Goal: Task Accomplishment & Management: Use online tool/utility

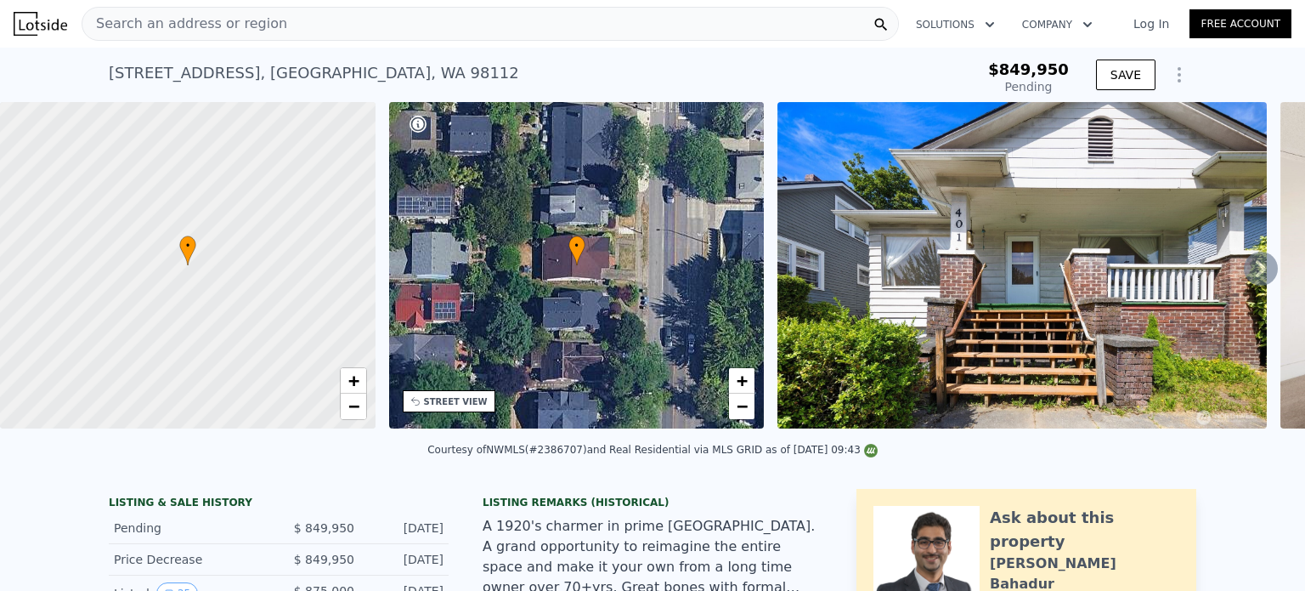
click at [248, 20] on span "Search an address or region" at bounding box center [184, 24] width 205 height 20
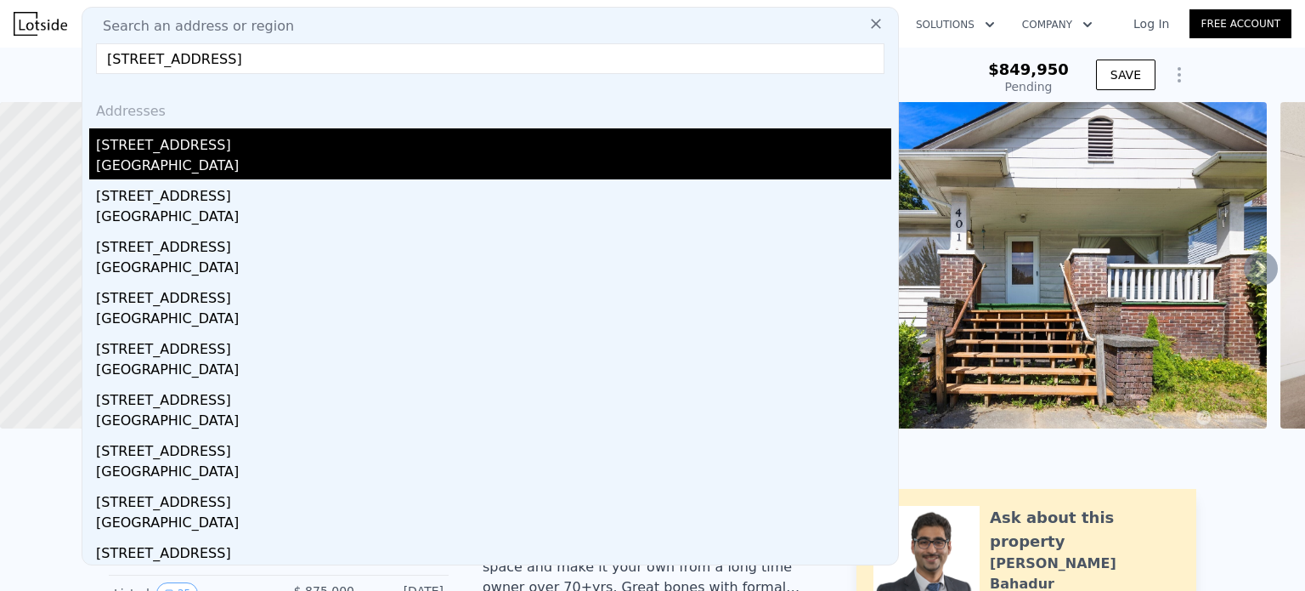
type input "[STREET_ADDRESS]"
click at [225, 156] on div "[GEOGRAPHIC_DATA]" at bounding box center [493, 168] width 795 height 24
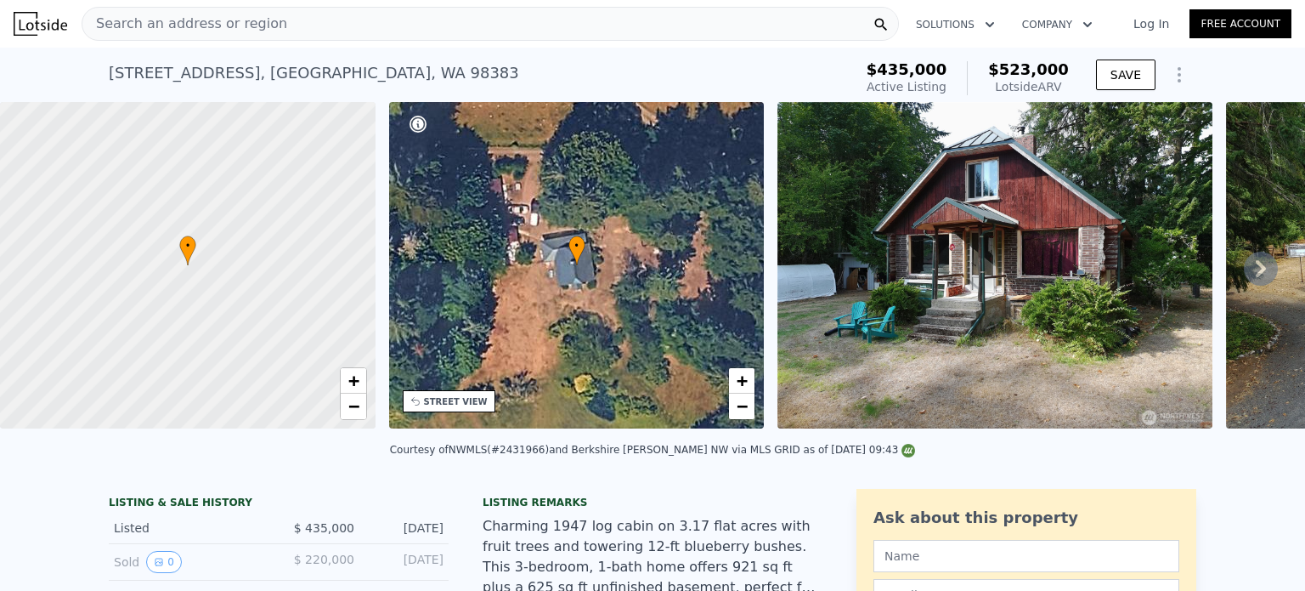
click at [272, 16] on div "Search an address or region" at bounding box center [490, 24] width 817 height 34
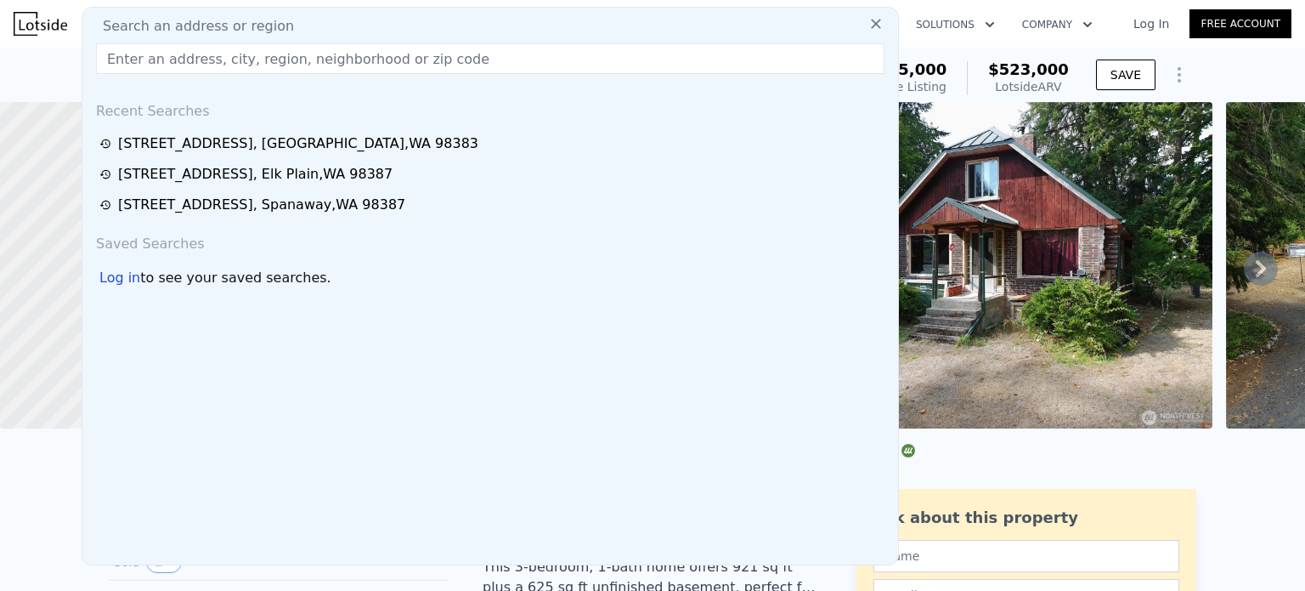
click at [245, 54] on input "text" at bounding box center [490, 58] width 789 height 31
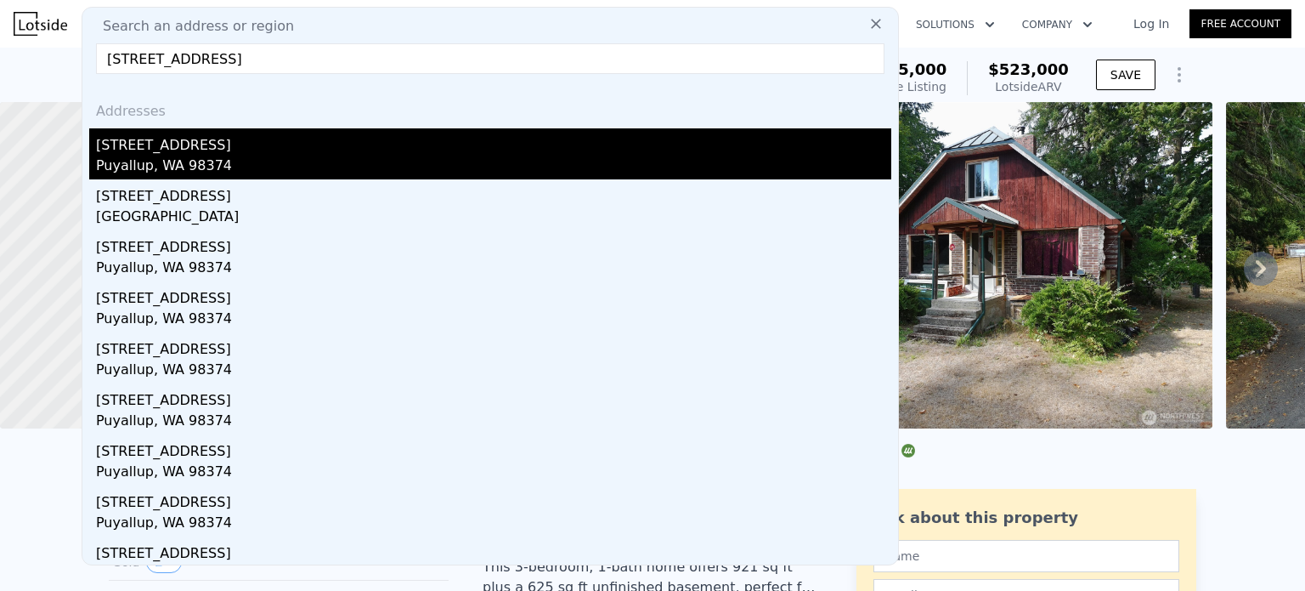
type input "[STREET_ADDRESS]"
click at [275, 162] on div "Puyallup, WA 98374" at bounding box center [493, 168] width 795 height 24
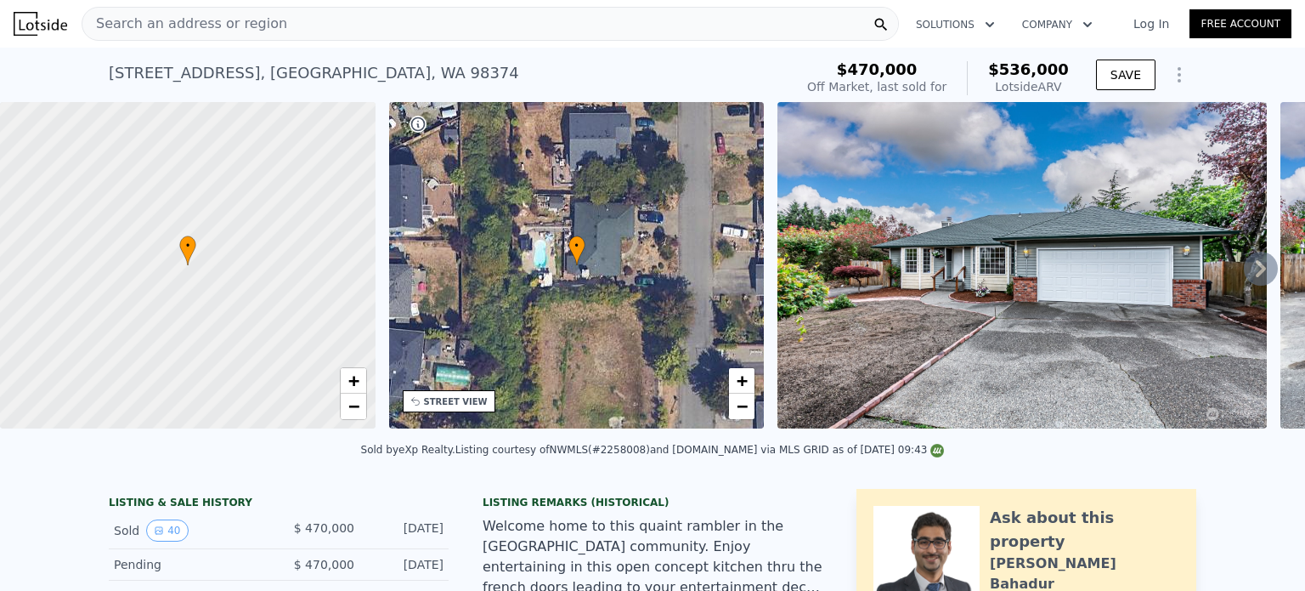
click at [272, 26] on div "Search an address or region" at bounding box center [490, 24] width 817 height 34
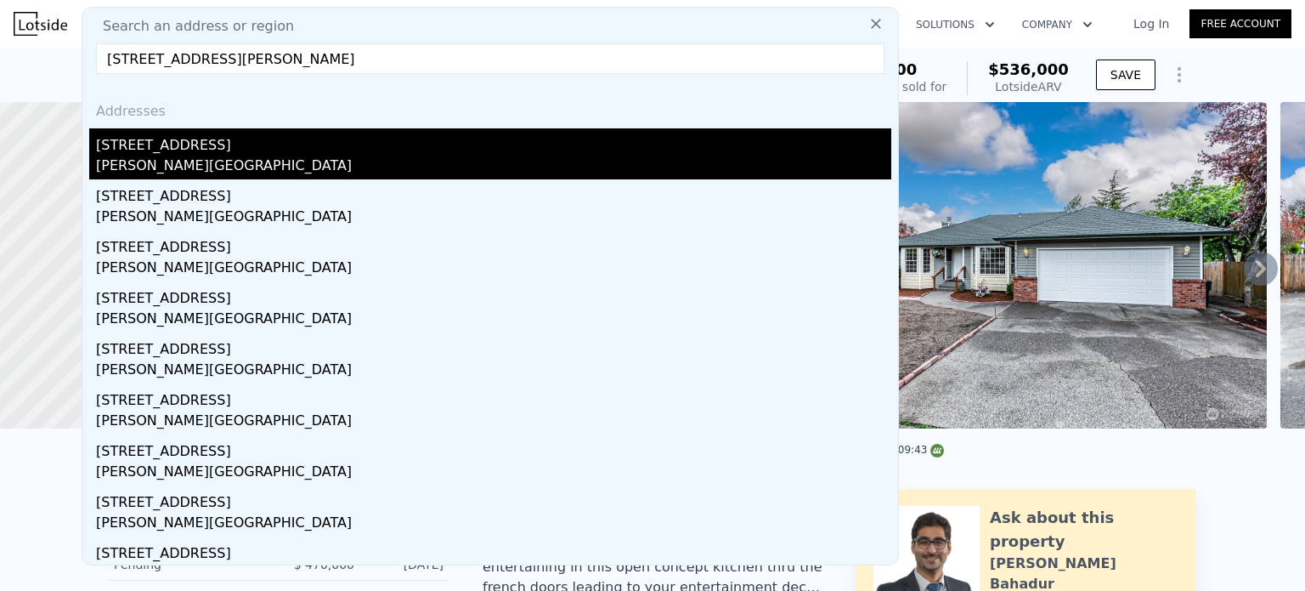
type input "[STREET_ADDRESS][PERSON_NAME]"
click at [201, 169] on div "[PERSON_NAME][GEOGRAPHIC_DATA]" at bounding box center [493, 168] width 795 height 24
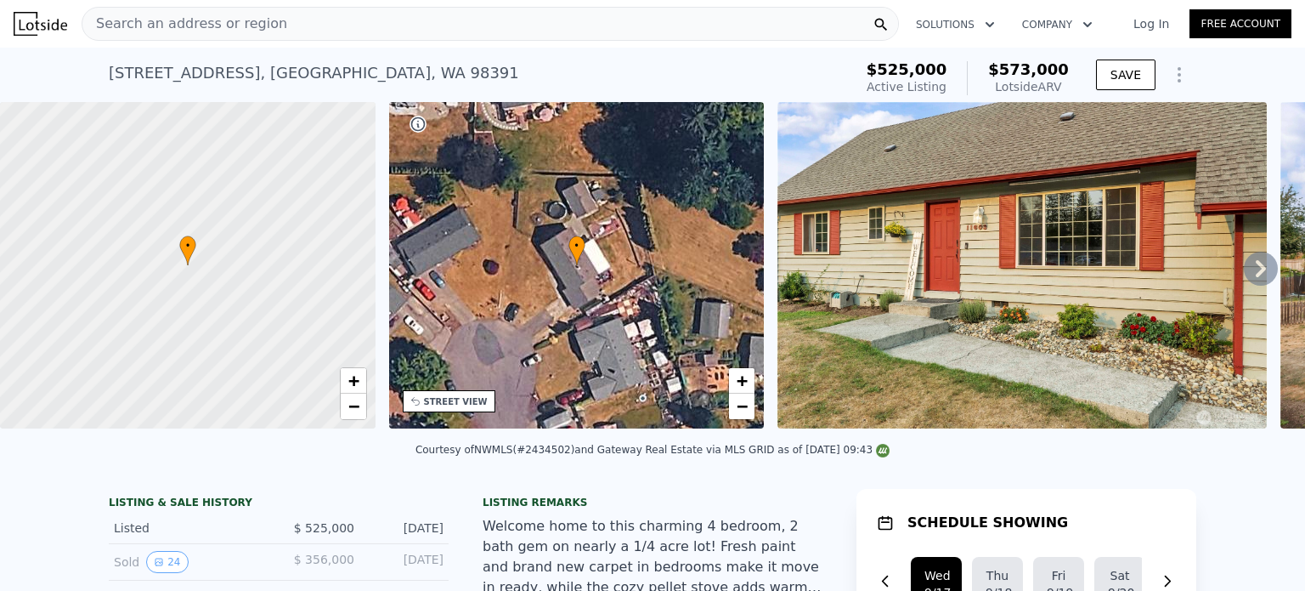
click at [355, 45] on nav "Search an address or region Solutions Company Open main menu Log In Free Account" at bounding box center [652, 24] width 1305 height 48
click at [287, 33] on div "Search an address or region" at bounding box center [490, 24] width 817 height 34
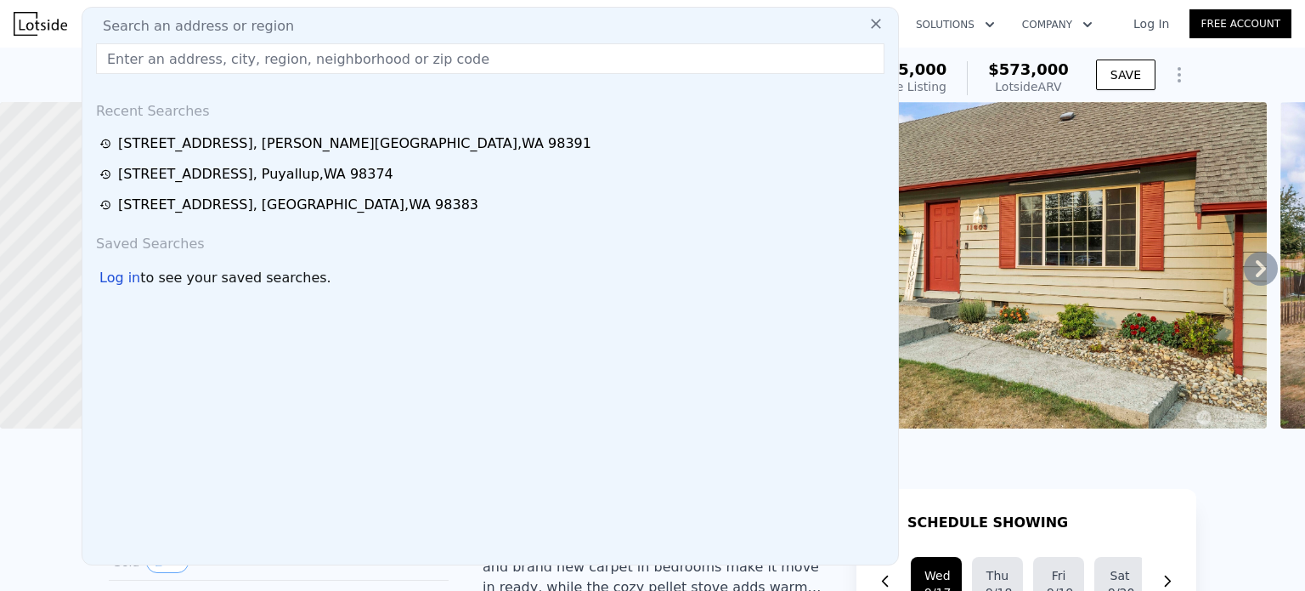
click at [199, 65] on input "text" at bounding box center [490, 58] width 789 height 31
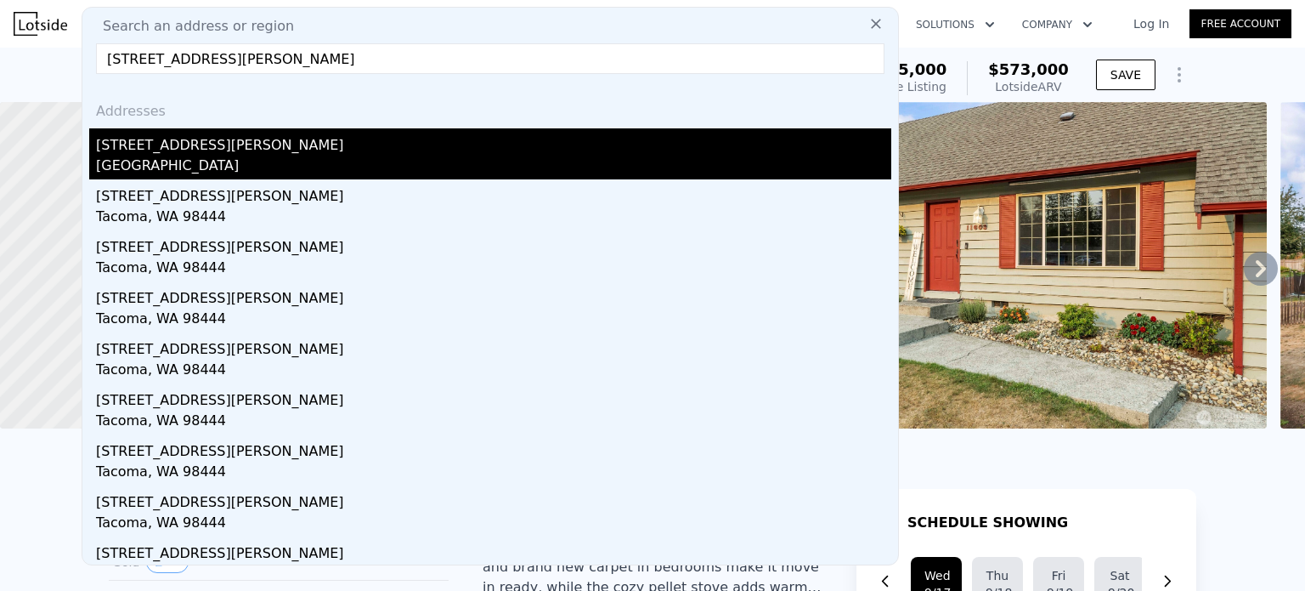
type input "[STREET_ADDRESS][PERSON_NAME]"
click at [252, 165] on div "[GEOGRAPHIC_DATA]" at bounding box center [493, 168] width 795 height 24
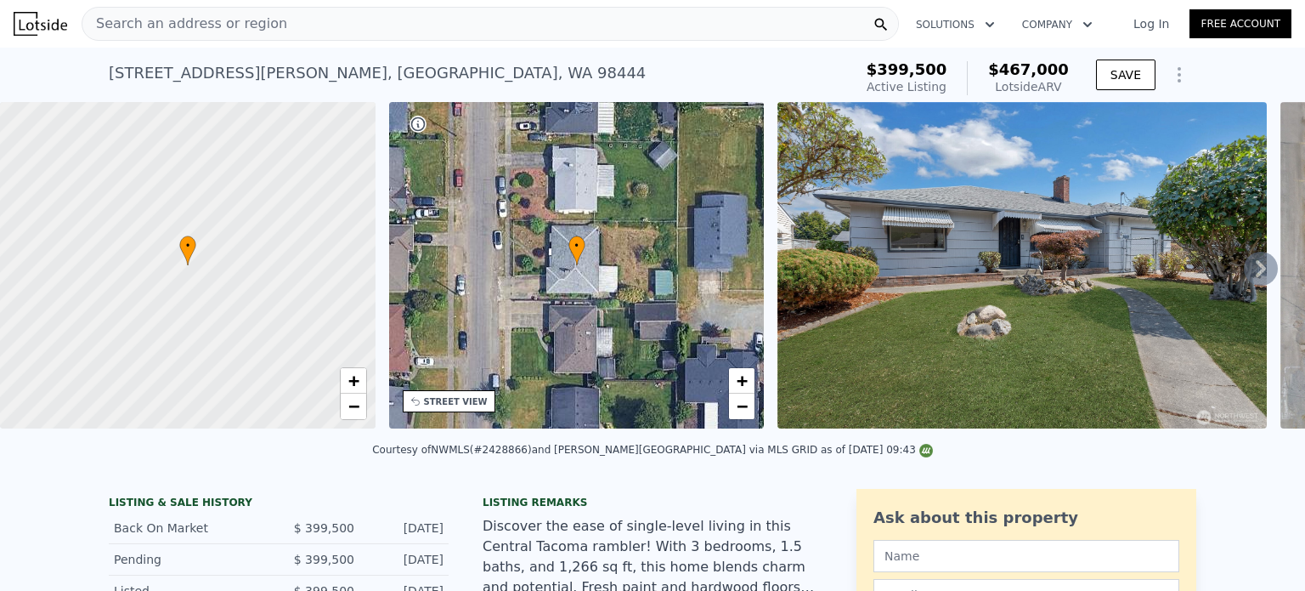
click at [299, 30] on div "Search an address or region" at bounding box center [490, 24] width 817 height 34
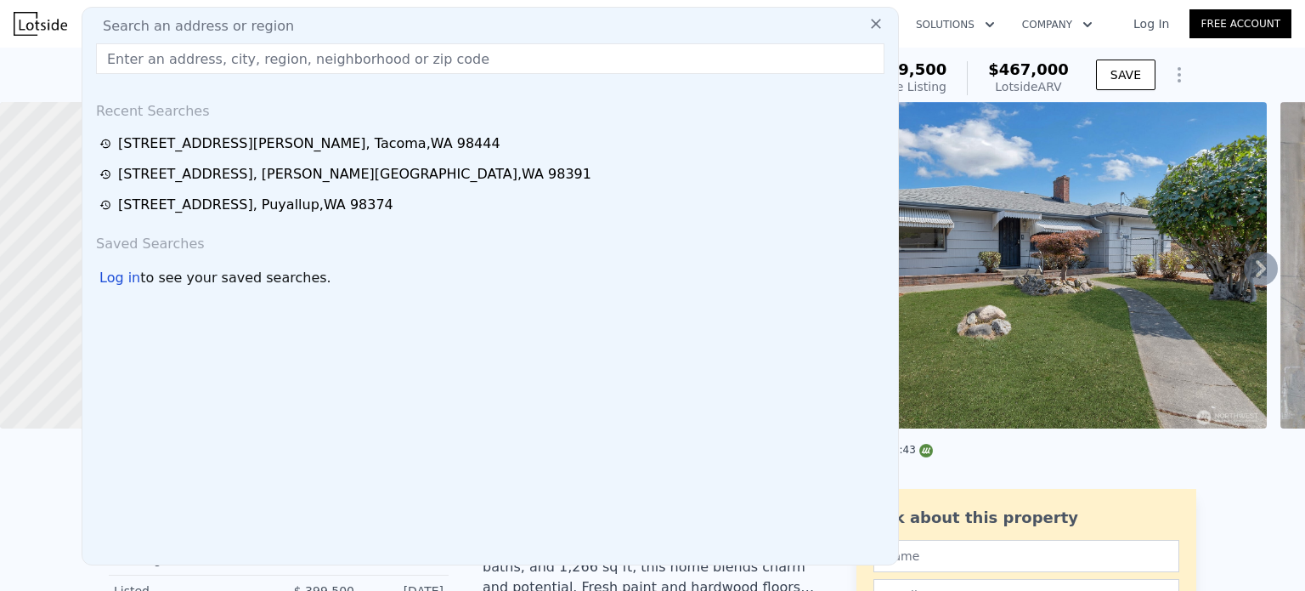
click at [299, 30] on div "Search an address or region" at bounding box center [490, 26] width 802 height 20
paste input "[STREET_ADDRESS]"
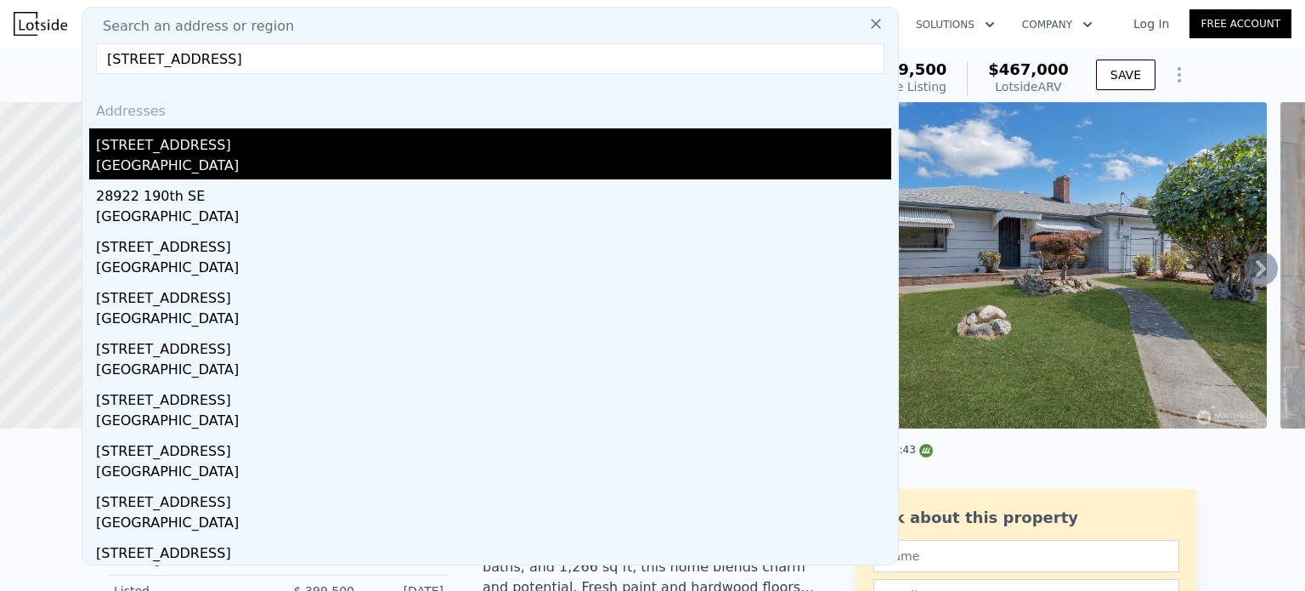
type input "[STREET_ADDRESS]"
click at [227, 152] on div "[STREET_ADDRESS]" at bounding box center [493, 141] width 795 height 27
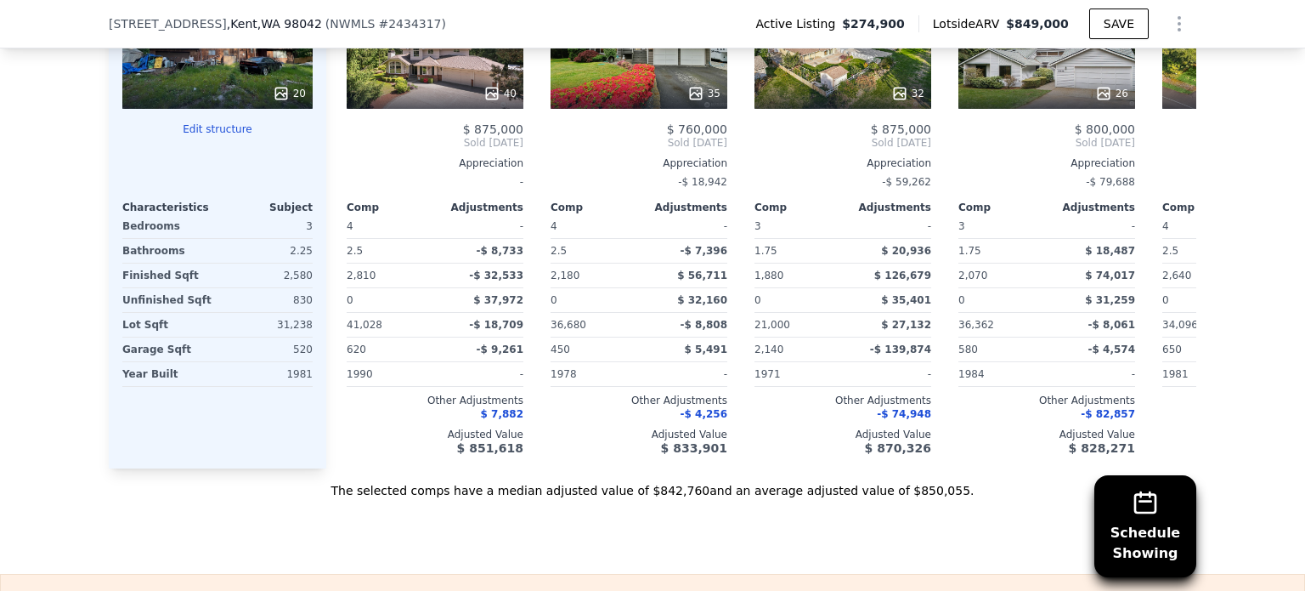
scroll to position [2135, 0]
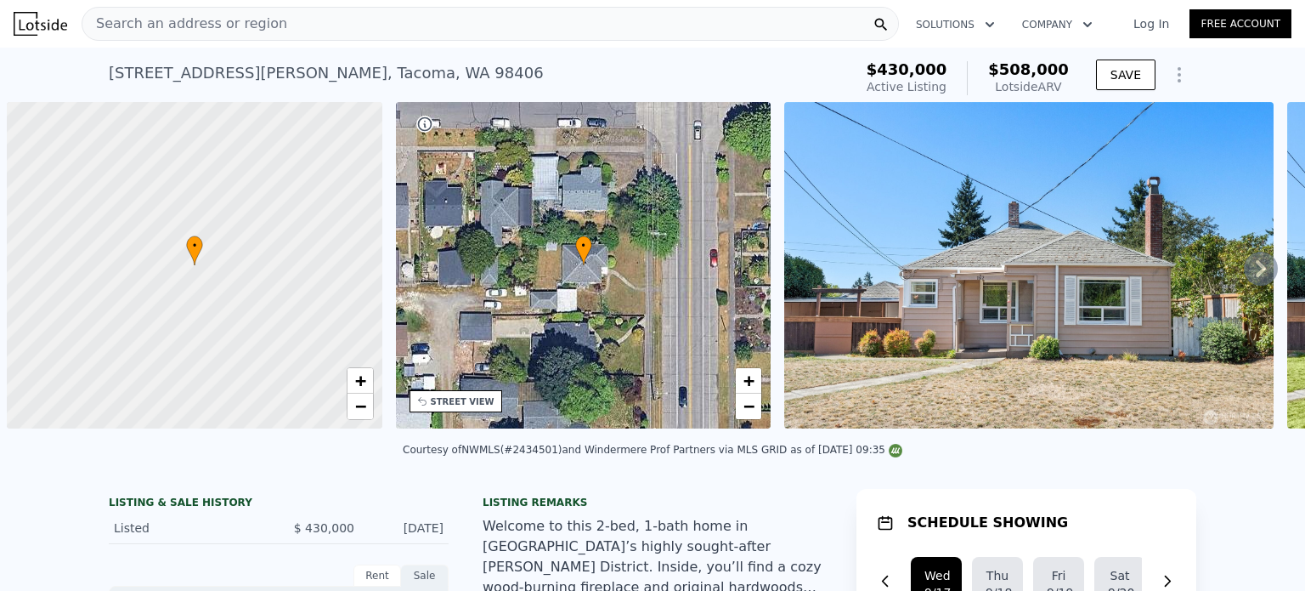
scroll to position [0, 7]
